Goal: Task Accomplishment & Management: Complete application form

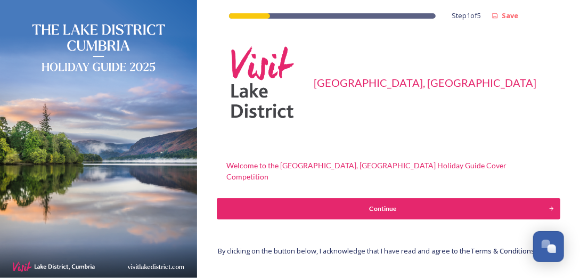
click at [380, 204] on div "Continue" at bounding box center [382, 209] width 321 height 10
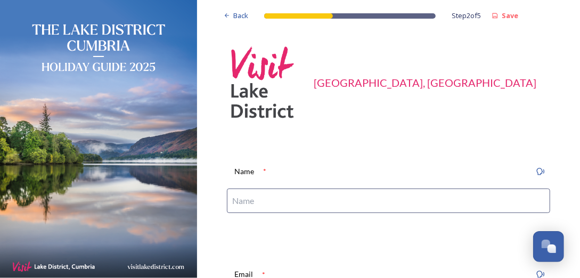
click at [380, 196] on input at bounding box center [388, 201] width 323 height 25
type input "[PERSON_NAME]"
click at [380, 228] on div "Name * Antony Dala" at bounding box center [388, 192] width 340 height 76
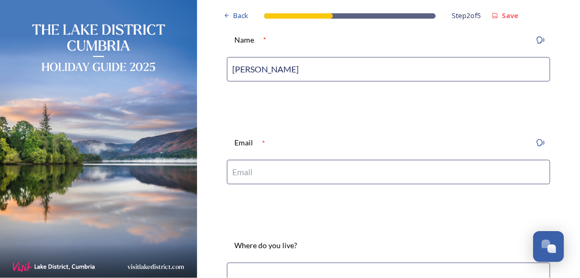
scroll to position [149, 0]
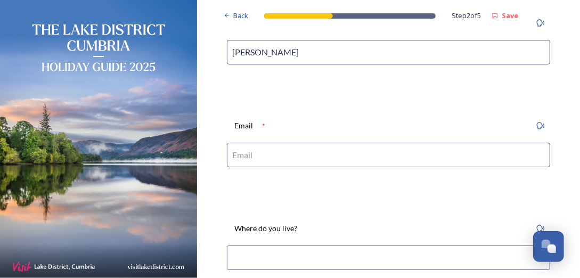
click at [386, 150] on input at bounding box center [388, 155] width 323 height 25
type input "[EMAIL_ADDRESS][DOMAIN_NAME]"
click at [333, 263] on input at bounding box center [388, 258] width 323 height 25
type input "Wirral"
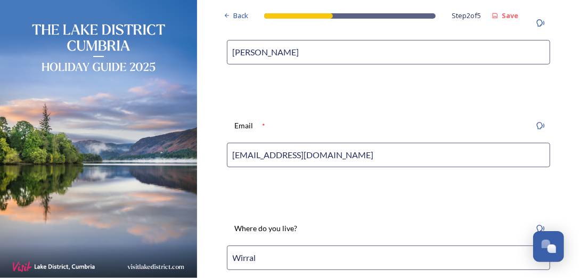
click at [241, 186] on div "Back Step 2 of 5 Save Visit [GEOGRAPHIC_DATA], [GEOGRAPHIC_DATA] Name * [PERSON…" at bounding box center [388, 192] width 340 height 683
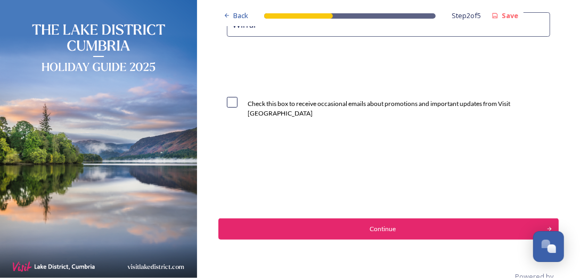
scroll to position [403, 0]
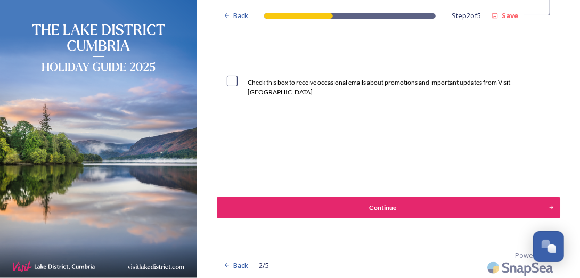
click at [373, 213] on button "Continue" at bounding box center [388, 207] width 344 height 21
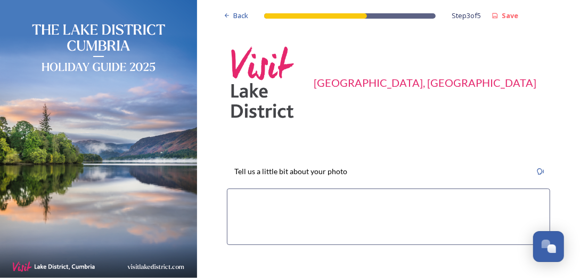
click at [373, 213] on textarea at bounding box center [388, 217] width 323 height 56
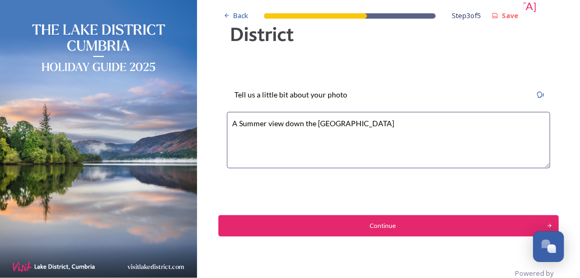
scroll to position [77, 0]
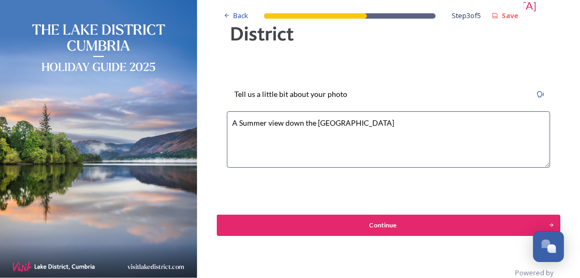
type textarea "A Summer view down the Langdale Valley"
click at [382, 225] on div "Continue" at bounding box center [382, 226] width 321 height 10
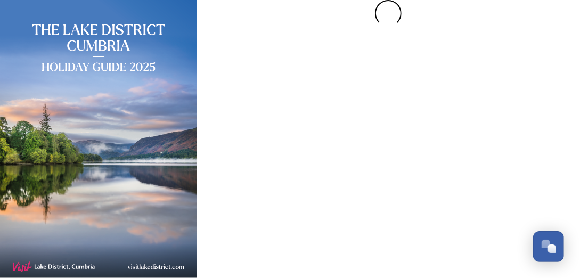
scroll to position [0, 0]
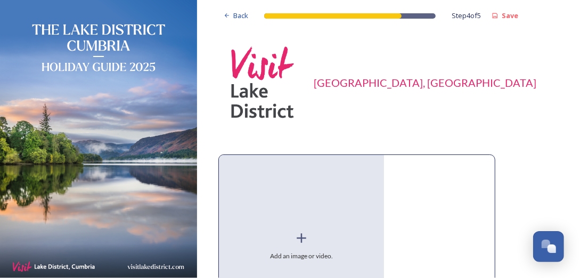
click at [302, 235] on icon at bounding box center [302, 238] width 16 height 16
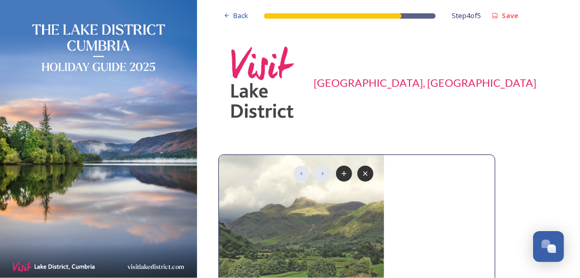
click at [488, 103] on div "[GEOGRAPHIC_DATA], [GEOGRAPHIC_DATA]" at bounding box center [388, 82] width 340 height 91
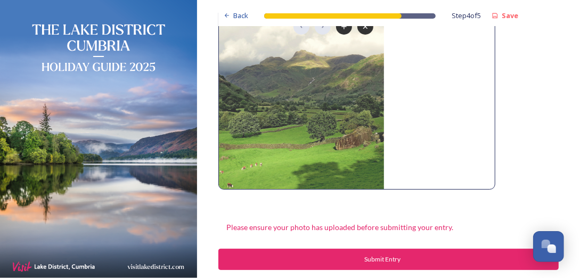
scroll to position [149, 0]
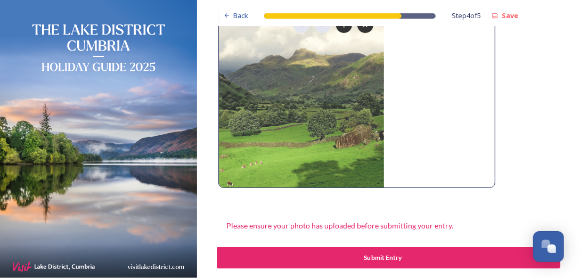
click at [380, 265] on button "Submit Entry" at bounding box center [388, 257] width 344 height 21
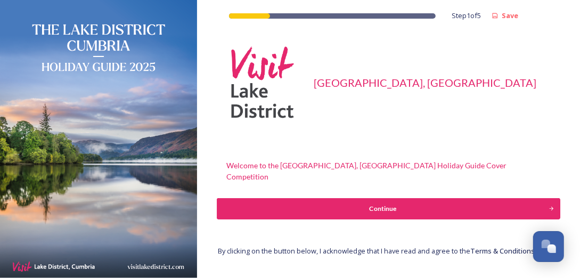
click at [385, 204] on div "Continue" at bounding box center [382, 209] width 321 height 10
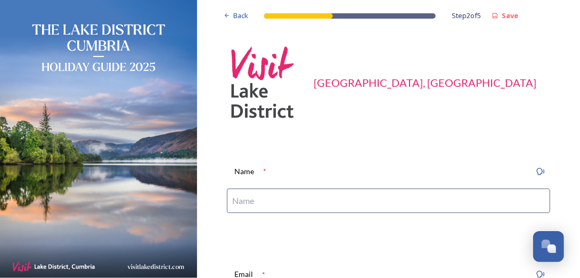
click at [383, 201] on input at bounding box center [388, 201] width 323 height 25
type input "[PERSON_NAME]"
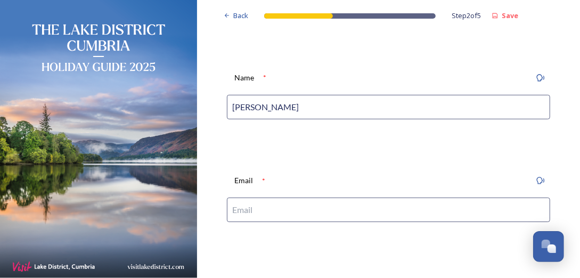
scroll to position [106, 0]
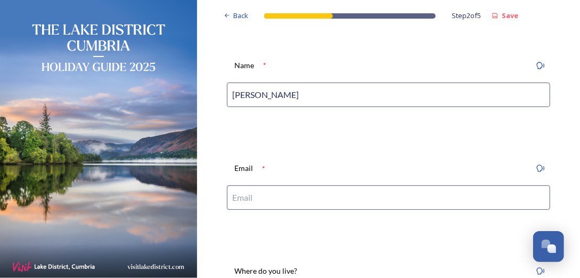
click at [327, 197] on input at bounding box center [388, 197] width 323 height 25
type input "[EMAIL_ADDRESS][DOMAIN_NAME]"
click at [326, 241] on div "Back Step 2 of 5 Save Visit [GEOGRAPHIC_DATA], [GEOGRAPHIC_DATA] Name * [PERSON…" at bounding box center [388, 235] width 340 height 683
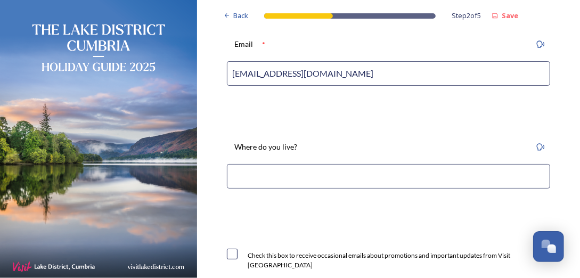
scroll to position [233, 0]
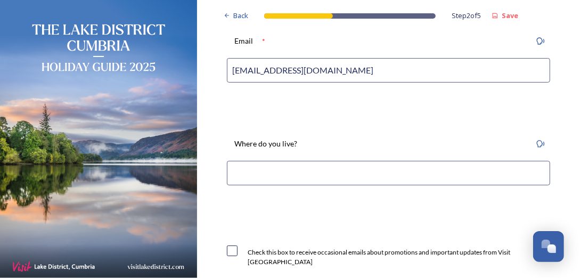
click at [341, 165] on input at bounding box center [388, 173] width 323 height 25
type input "Wirral"
click at [312, 215] on div "Back Step 2 of 5 Save Visit [GEOGRAPHIC_DATA], [GEOGRAPHIC_DATA] Name * [PERSON…" at bounding box center [388, 108] width 340 height 683
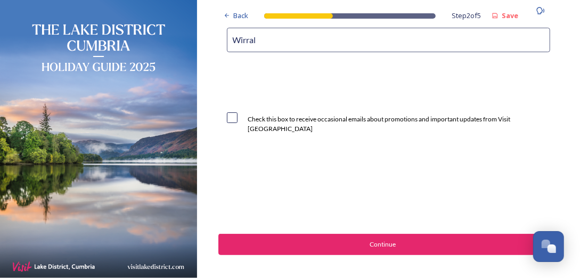
scroll to position [403, 0]
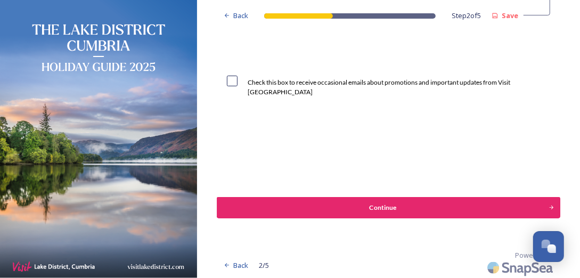
click at [364, 203] on div "Continue" at bounding box center [382, 208] width 321 height 10
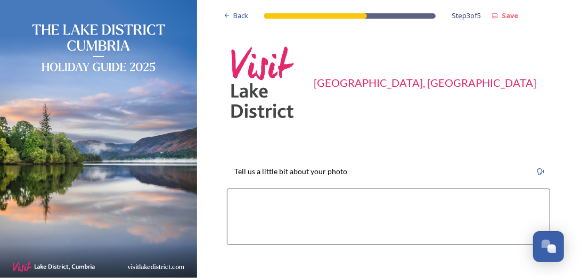
click at [364, 201] on textarea at bounding box center [388, 217] width 323 height 56
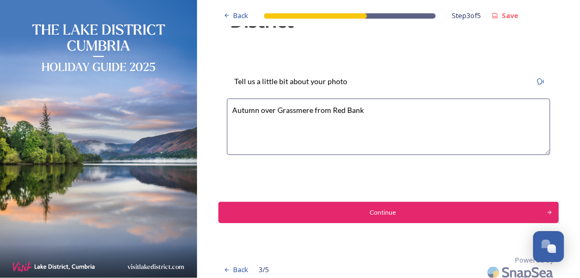
scroll to position [96, 0]
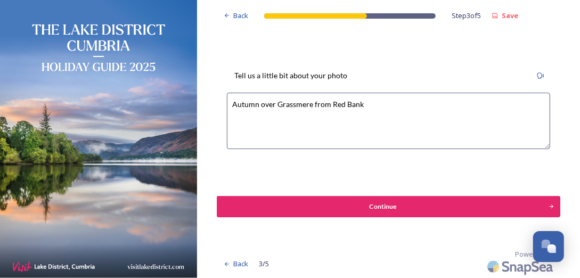
type textarea "Autumn over Grassmere from Red Bank"
click at [382, 205] on div "Continue" at bounding box center [382, 207] width 321 height 10
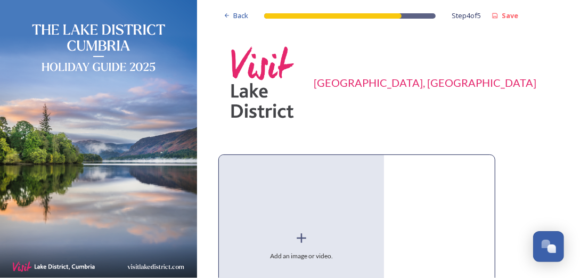
click at [302, 237] on icon at bounding box center [302, 238] width 16 height 16
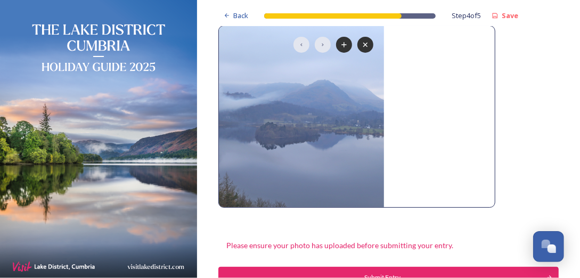
scroll to position [107, 0]
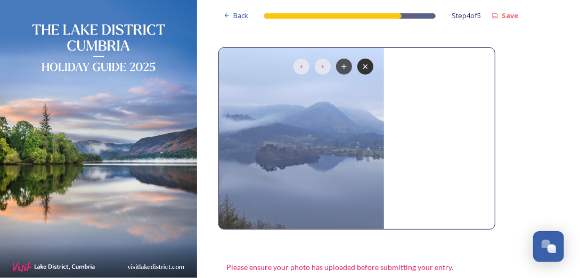
click at [343, 68] on icon at bounding box center [344, 66] width 9 height 9
click at [323, 65] on icon at bounding box center [323, 66] width 9 height 9
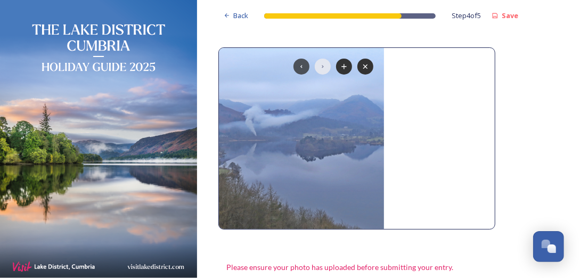
click at [302, 64] on icon at bounding box center [301, 66] width 9 height 9
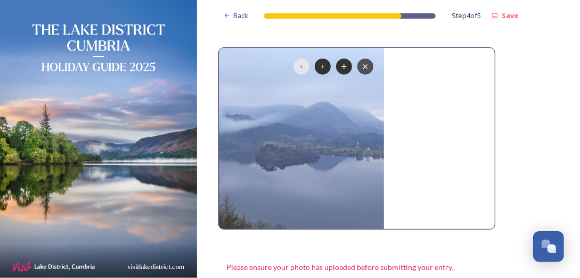
click at [367, 66] on icon at bounding box center [365, 66] width 9 height 9
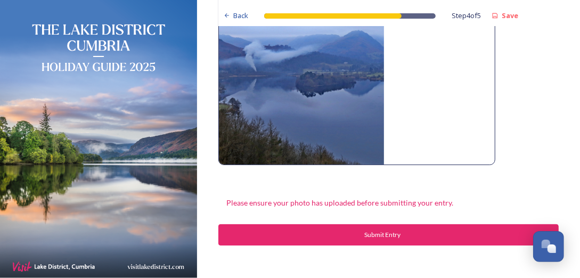
scroll to position [175, 0]
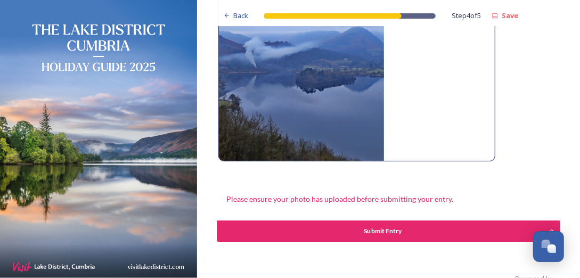
click at [387, 224] on button "Submit Entry" at bounding box center [388, 231] width 344 height 21
